Goal: Subscribe to service/newsletter

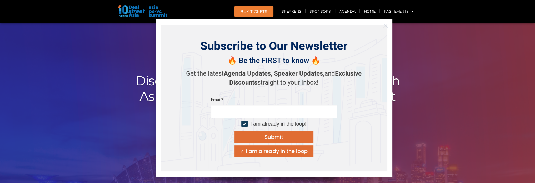
click at [309, 109] on input "email" at bounding box center [274, 111] width 126 height 13
type input "**********"
click at [247, 123] on label "I am already in the loop!" at bounding box center [273, 123] width 65 height 7
click at [267, 136] on div "Submit" at bounding box center [273, 136] width 19 height 5
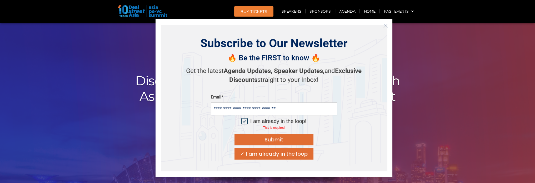
click at [287, 123] on div "I am already in the loop!" at bounding box center [278, 121] width 56 height 7
click at [292, 136] on button "Submit" at bounding box center [273, 140] width 79 height 12
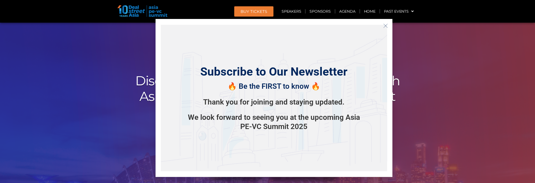
click at [384, 28] on icon "Close" at bounding box center [385, 25] width 5 height 5
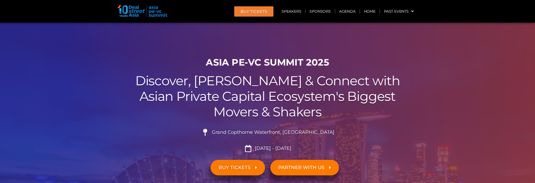
drag, startPoint x: 423, startPoint y: 59, endPoint x: 425, endPoint y: 62, distance: 3.9
click at [423, 59] on div at bounding box center [267, 119] width 535 height 192
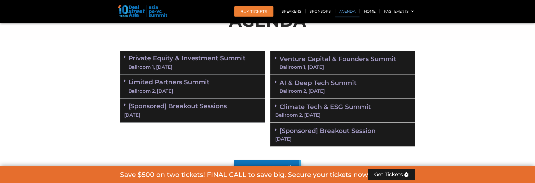
scroll to position [289, 0]
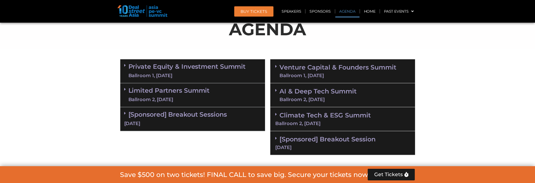
click at [185, 66] on link "Private Equity & Investment Summit Ballroom 1, [DATE]" at bounding box center [186, 71] width 117 height 16
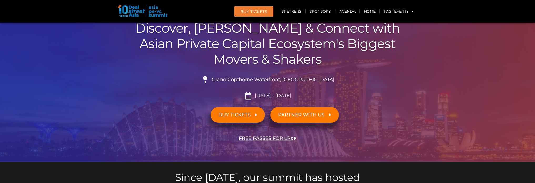
scroll to position [0, 0]
